Goal: Information Seeking & Learning: Learn about a topic

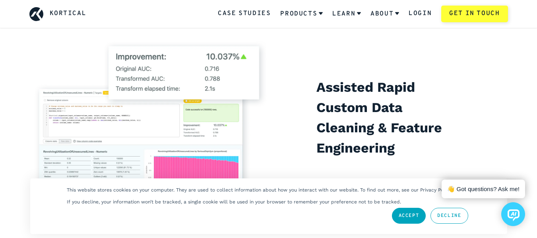
scroll to position [1517, 0]
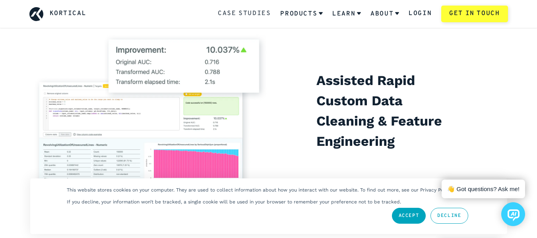
click at [249, 12] on link "Case Studies" at bounding box center [244, 14] width 53 height 10
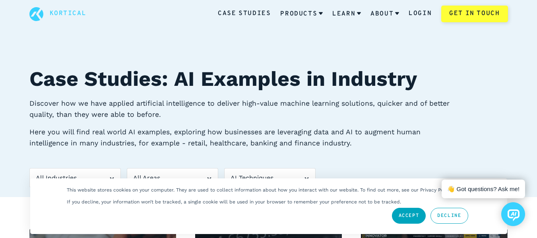
click at [350, 94] on h1 "Case Studies: AI Examples in Industry" at bounding box center [268, 79] width 478 height 31
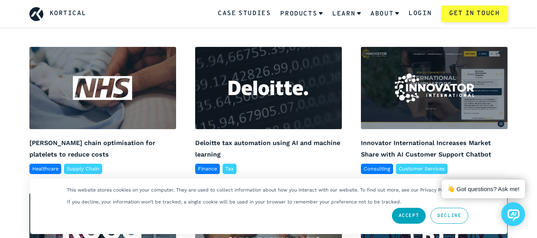
scroll to position [207, 0]
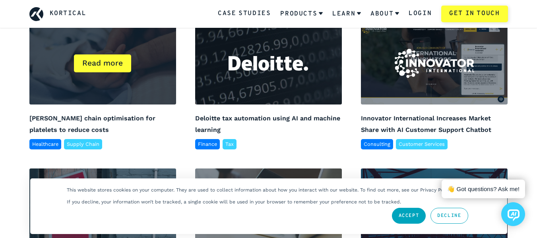
click at [116, 66] on div "Read more" at bounding box center [102, 63] width 57 height 18
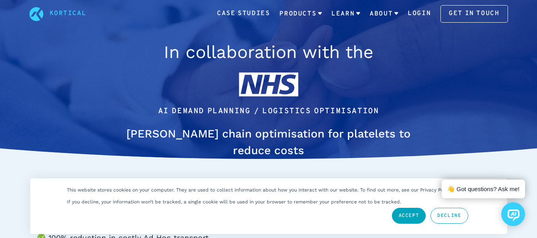
click at [402, 216] on link "Accept" at bounding box center [409, 216] width 34 height 16
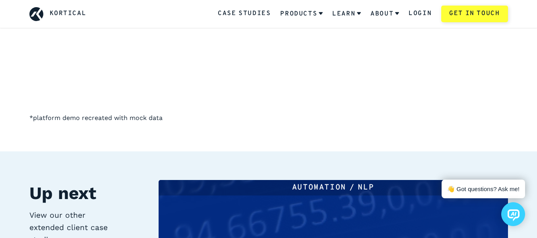
scroll to position [2451, 0]
